Goal: Find specific page/section

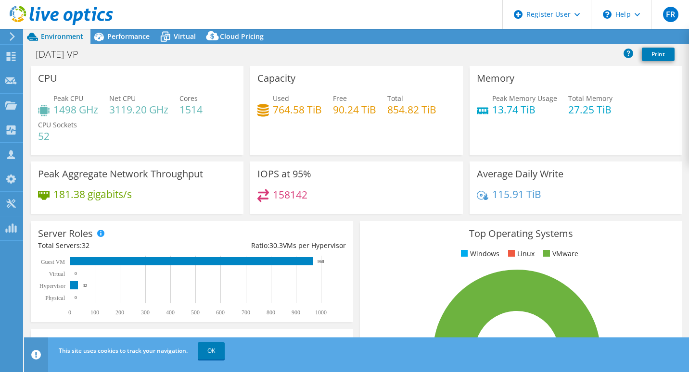
select select "USD"
click at [26, 6] on icon at bounding box center [61, 16] width 103 height 20
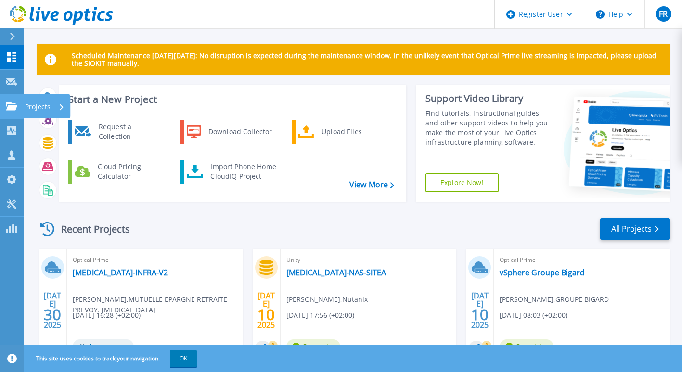
click at [4, 104] on link "Projects Projects" at bounding box center [12, 106] width 24 height 25
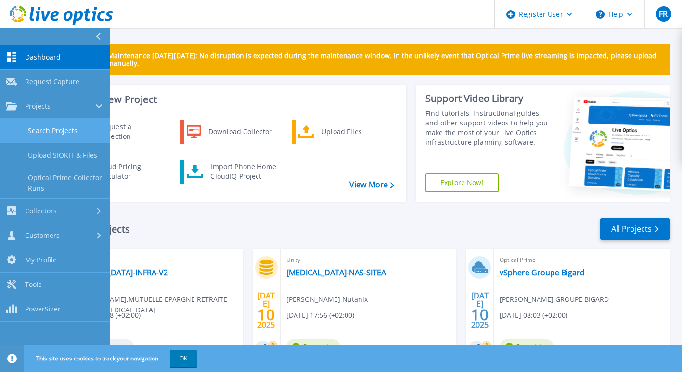
click at [65, 128] on link "Search Projects" at bounding box center [55, 131] width 110 height 25
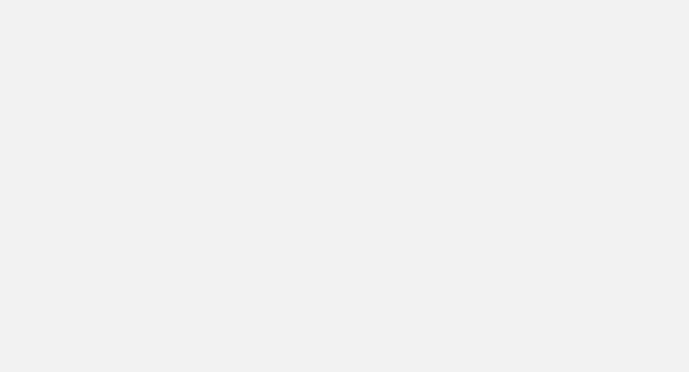
click at [243, 0] on html at bounding box center [344, 0] width 689 height 0
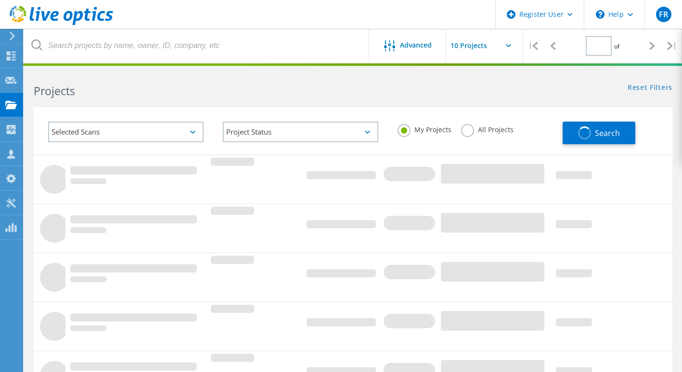
type input "1"
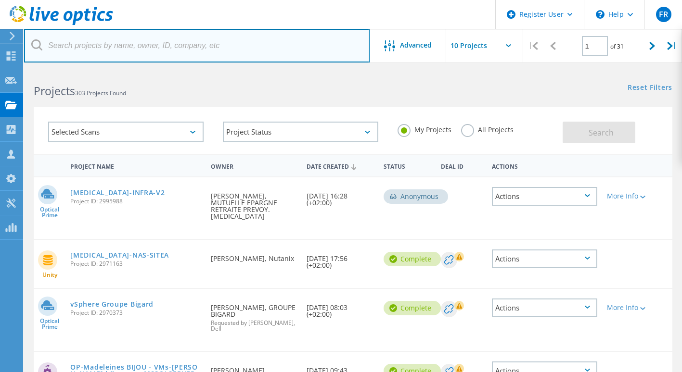
click at [147, 41] on input "text" at bounding box center [196, 46] width 345 height 34
click at [142, 43] on input "text" at bounding box center [196, 46] width 345 height 34
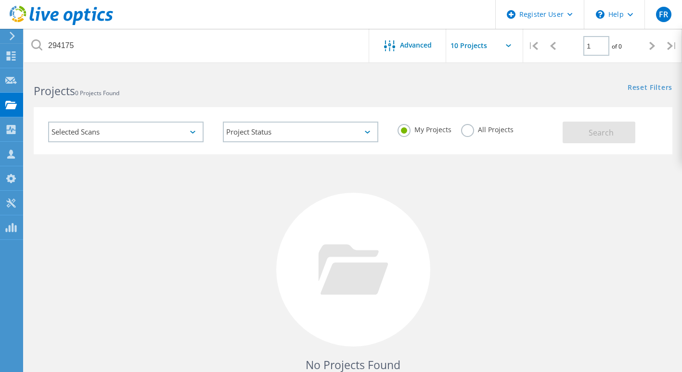
click at [463, 129] on label "All Projects" at bounding box center [487, 128] width 52 height 9
click at [0, 0] on input "All Projects" at bounding box center [0, 0] width 0 height 0
click at [613, 135] on button "Search" at bounding box center [598, 133] width 73 height 22
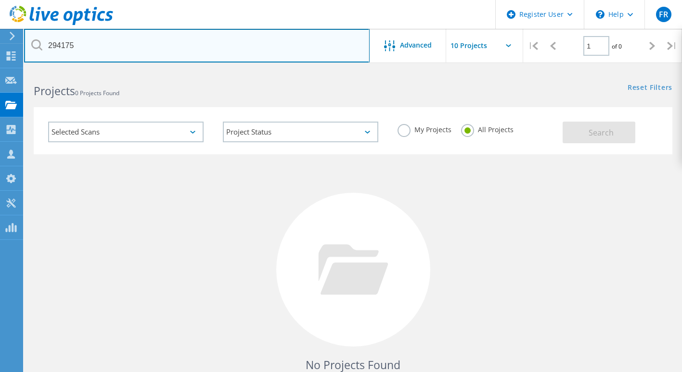
drag, startPoint x: 78, startPoint y: 50, endPoint x: 28, endPoint y: 51, distance: 49.6
click at [28, 51] on input "294175" at bounding box center [196, 46] width 345 height 34
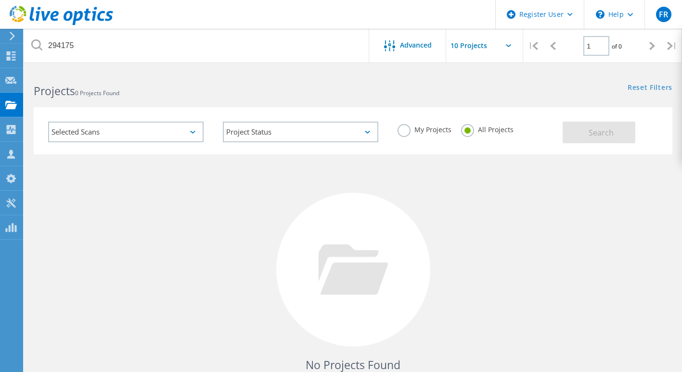
click at [537, 79] on div "Reset Filters Show Filters" at bounding box center [517, 79] width 329 height 18
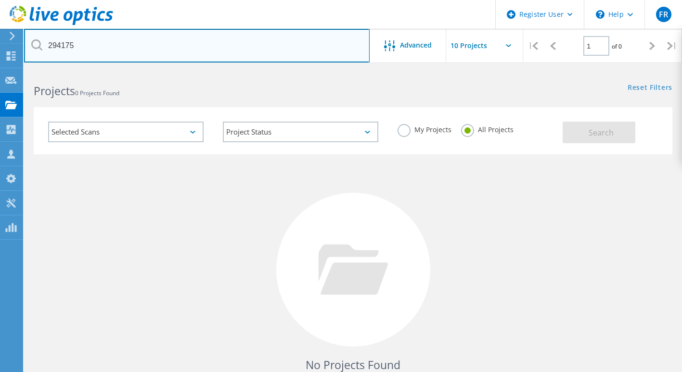
click at [69, 44] on input "294175" at bounding box center [196, 46] width 345 height 34
type input "2941795"
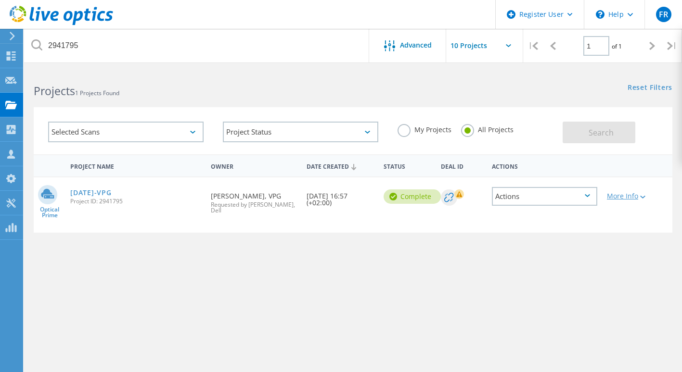
click at [645, 197] on icon at bounding box center [642, 197] width 5 height 3
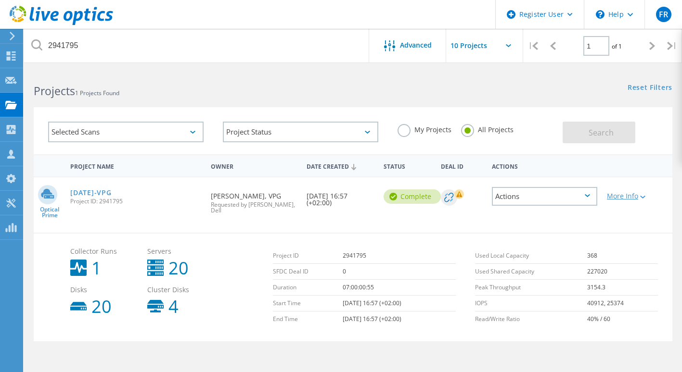
click at [645, 197] on icon at bounding box center [642, 197] width 5 height 3
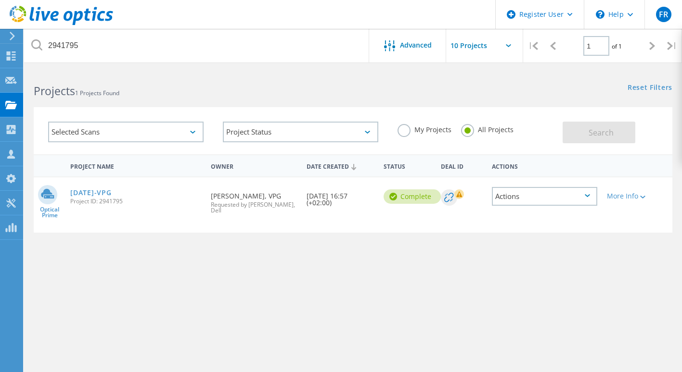
click at [597, 192] on div "Actions" at bounding box center [544, 196] width 105 height 19
click at [516, 263] on div "Project Name Owner Date Created Status Deal Id Actions Optical Prime [DATE]-VPG…" at bounding box center [353, 279] width 638 height 250
click at [111, 191] on link "[DATE]-VPG" at bounding box center [90, 193] width 41 height 7
